Goal: Information Seeking & Learning: Check status

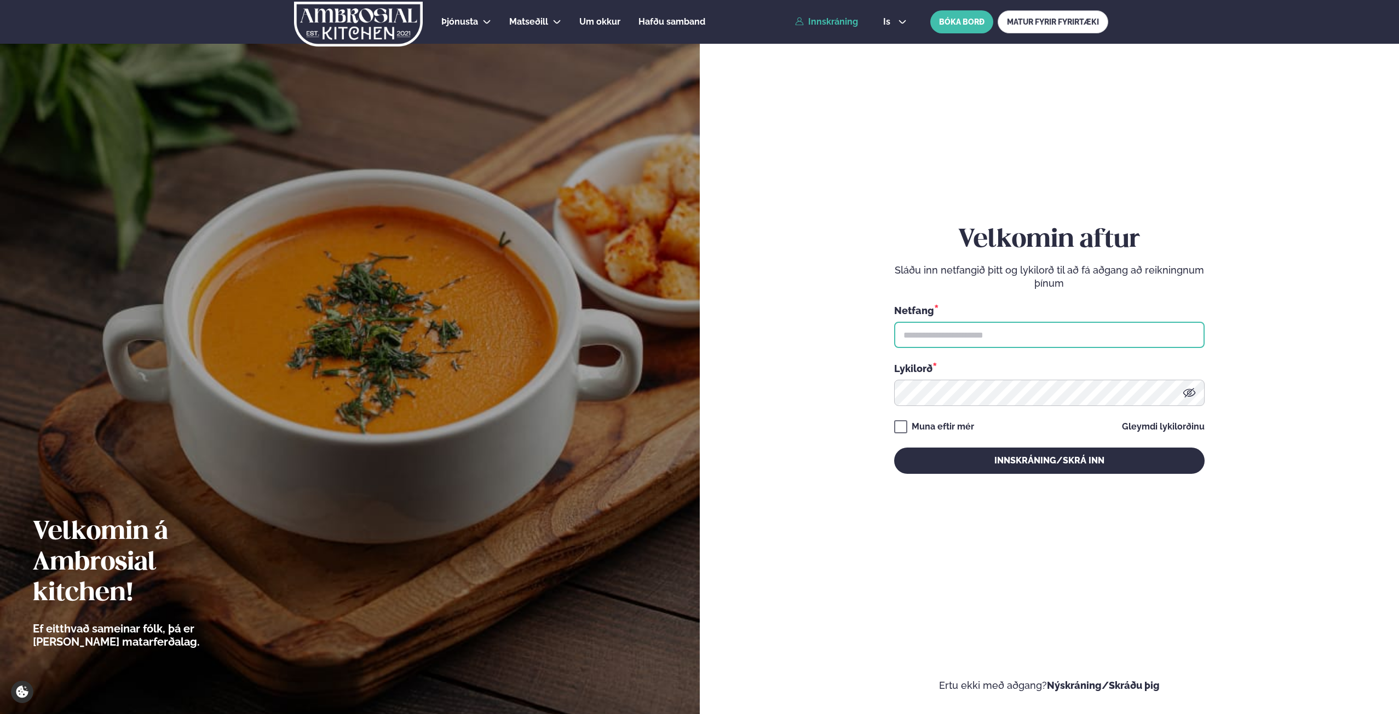
click at [952, 335] on input "text" at bounding box center [1049, 335] width 310 height 26
type input "**********"
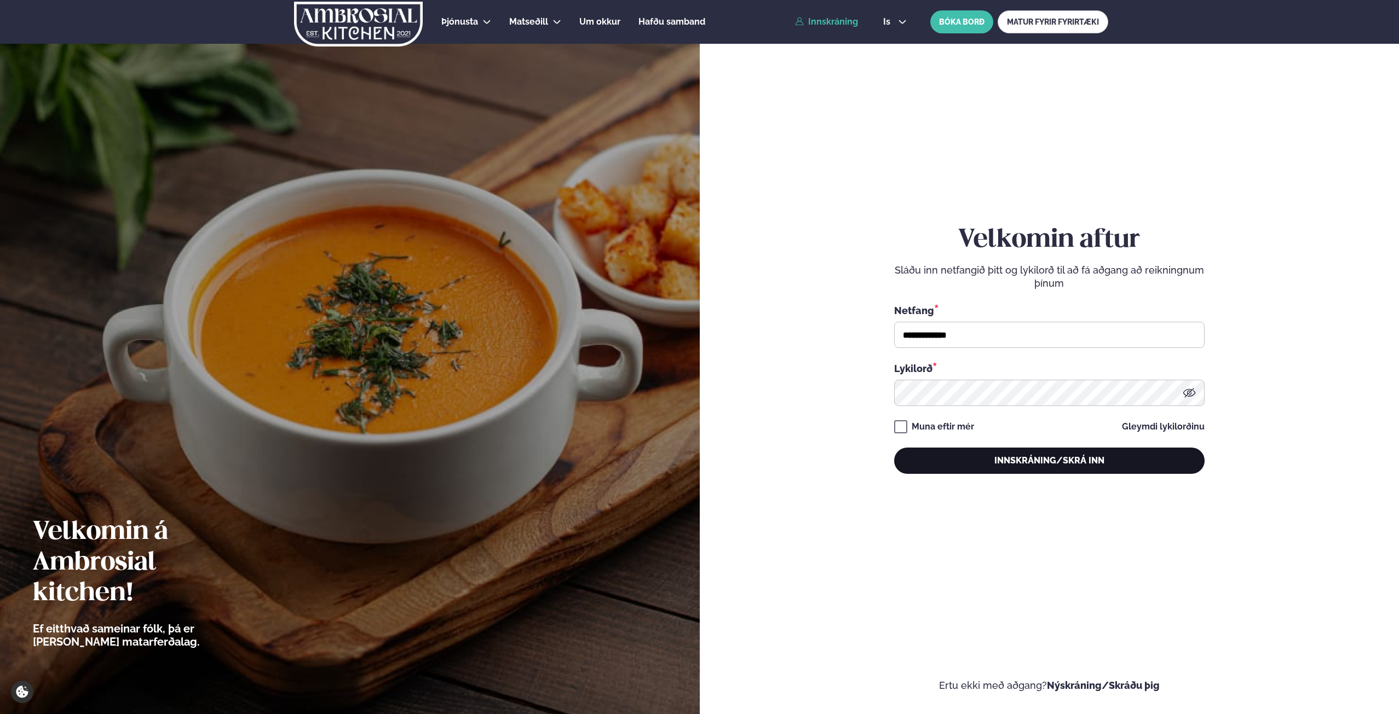
click at [1133, 463] on button "Innskráning/Skrá inn" at bounding box center [1049, 461] width 310 height 26
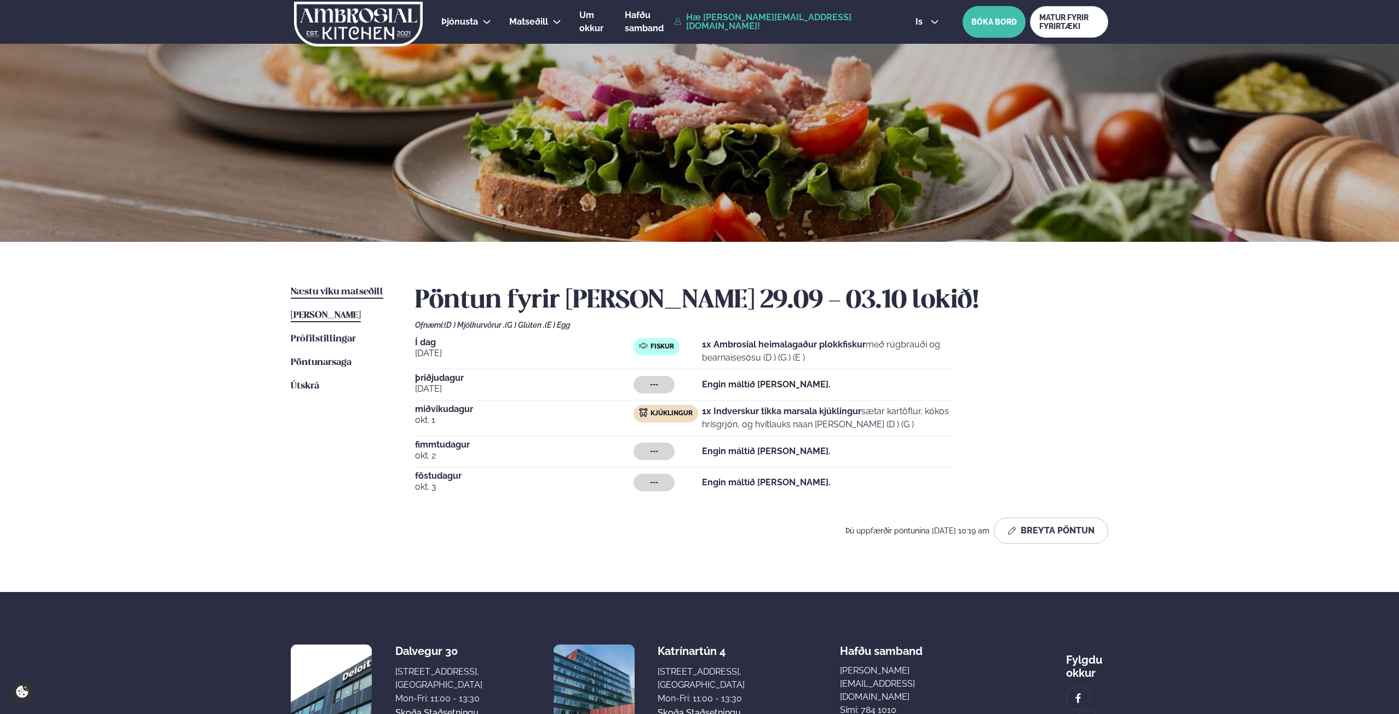
click at [318, 291] on span "Næstu viku matseðill" at bounding box center [337, 291] width 93 height 9
